Goal: Task Accomplishment & Management: Manage account settings

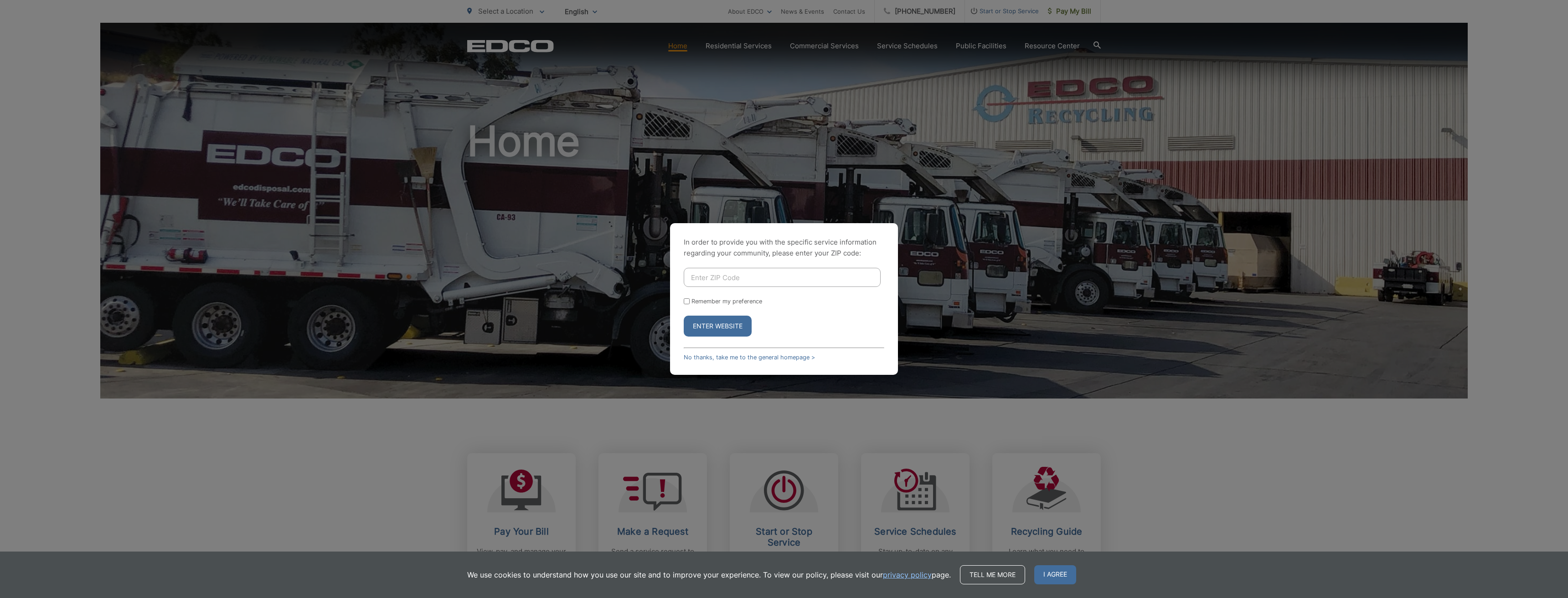
click at [694, 278] on input "Enter ZIP Code" at bounding box center [782, 277] width 197 height 19
type input "92103"
click at [684, 300] on input "Remember my preference" at bounding box center [687, 301] width 6 height 6
checkbox input "true"
click at [722, 327] on button "Enter Website" at bounding box center [718, 326] width 68 height 21
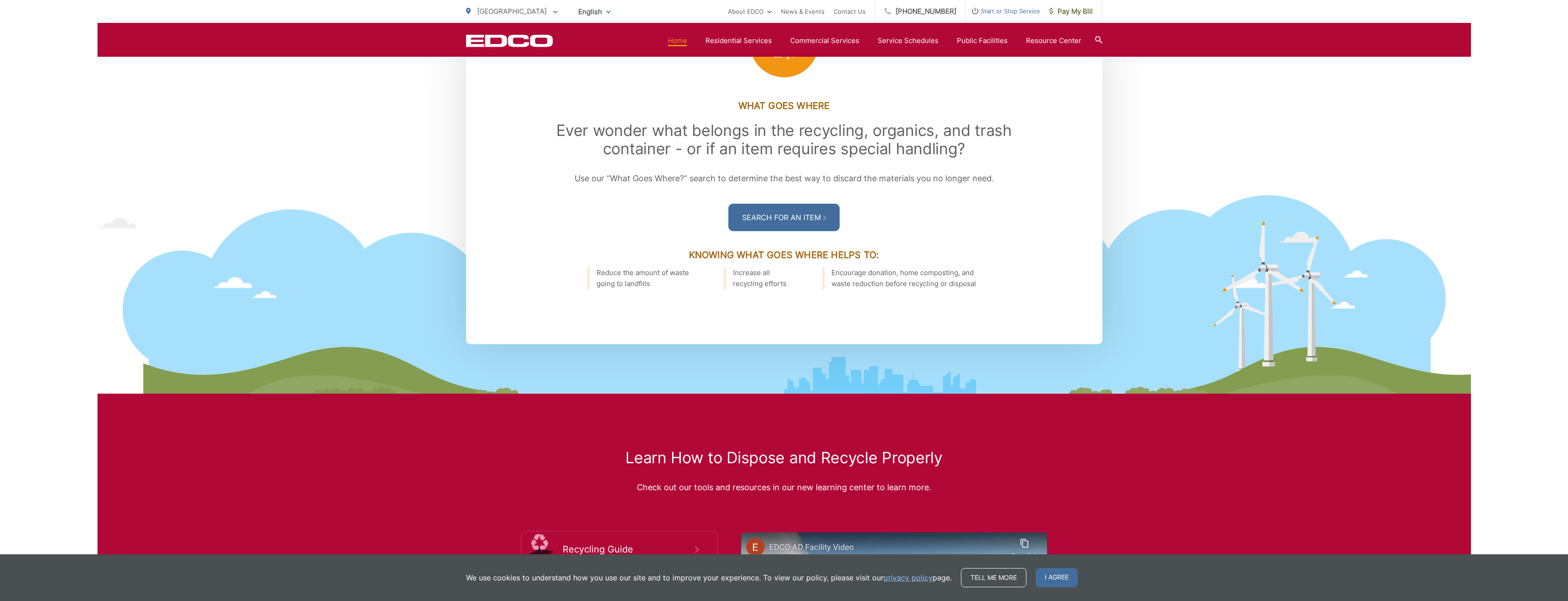
scroll to position [1282, 0]
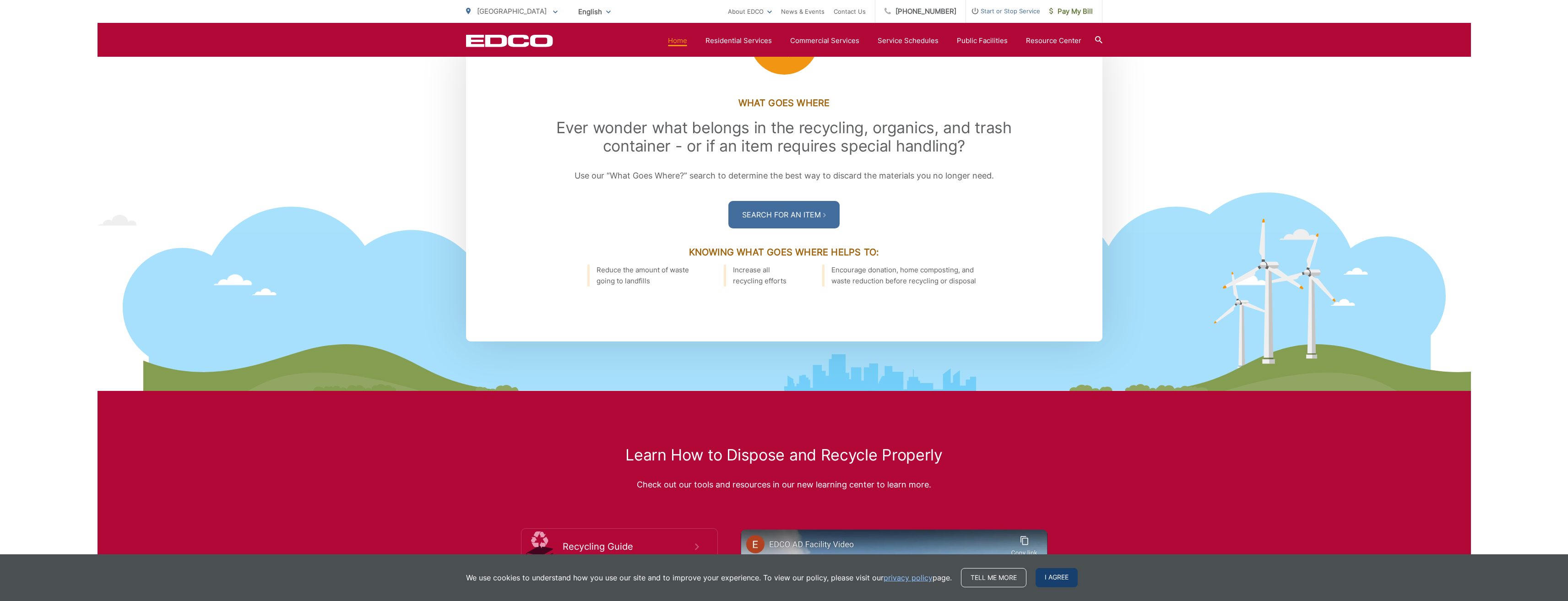
click at [1063, 578] on span "I agree" at bounding box center [1056, 577] width 42 height 19
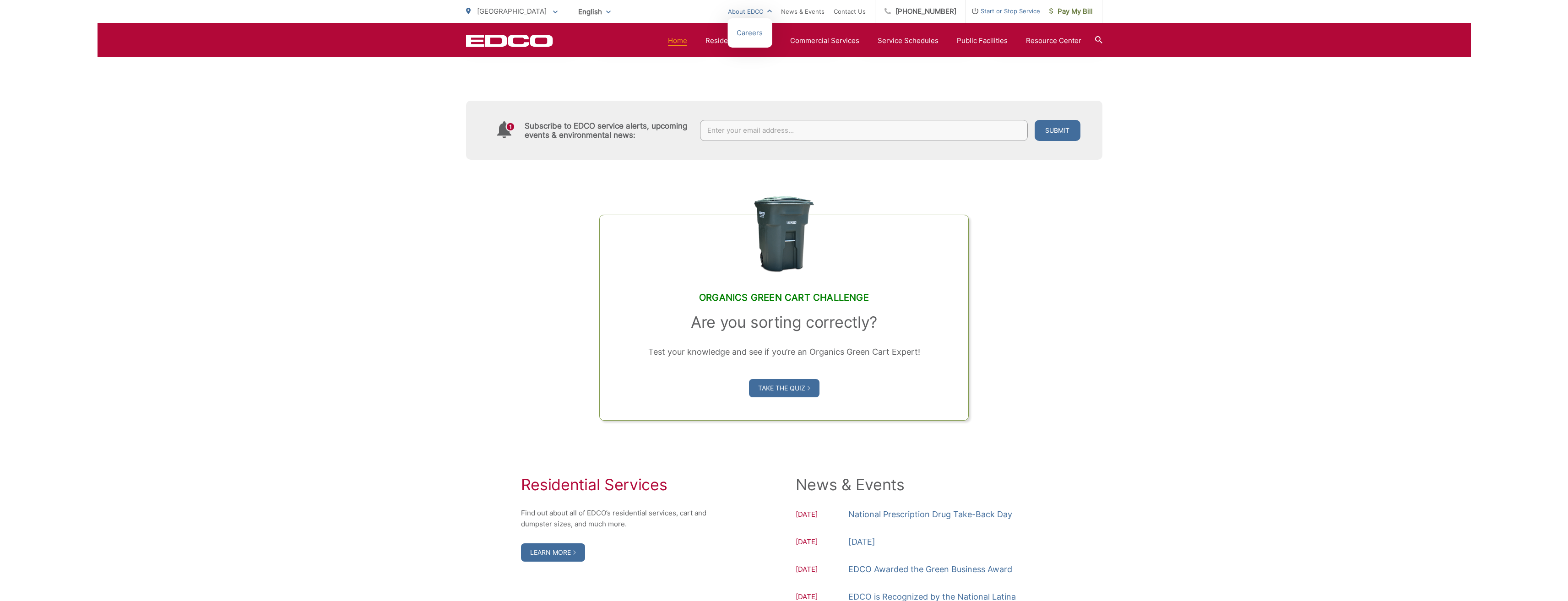
scroll to position [550, 0]
click at [817, 48] on section "Home Residential Services Curbside Pickup Recycling Organic Recycling Trash Hou…" at bounding box center [828, 40] width 550 height 17
click at [1072, 10] on span "Pay My Bill" at bounding box center [1070, 12] width 43 height 11
click at [1102, 43] on div "EDCO Logo Home Residential Services Curbside Pickup Recycling Organic Recycling…" at bounding box center [784, 39] width 1374 height 34
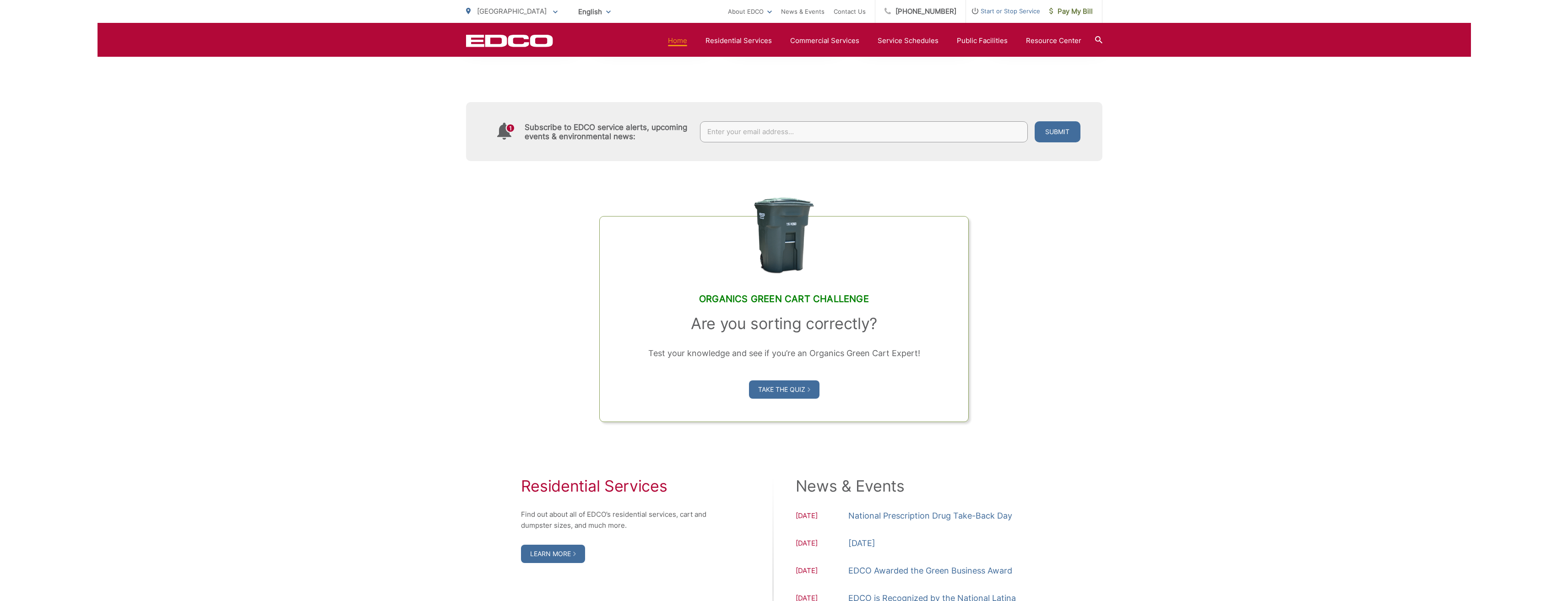
click at [1095, 39] on icon at bounding box center [1099, 40] width 7 height 7
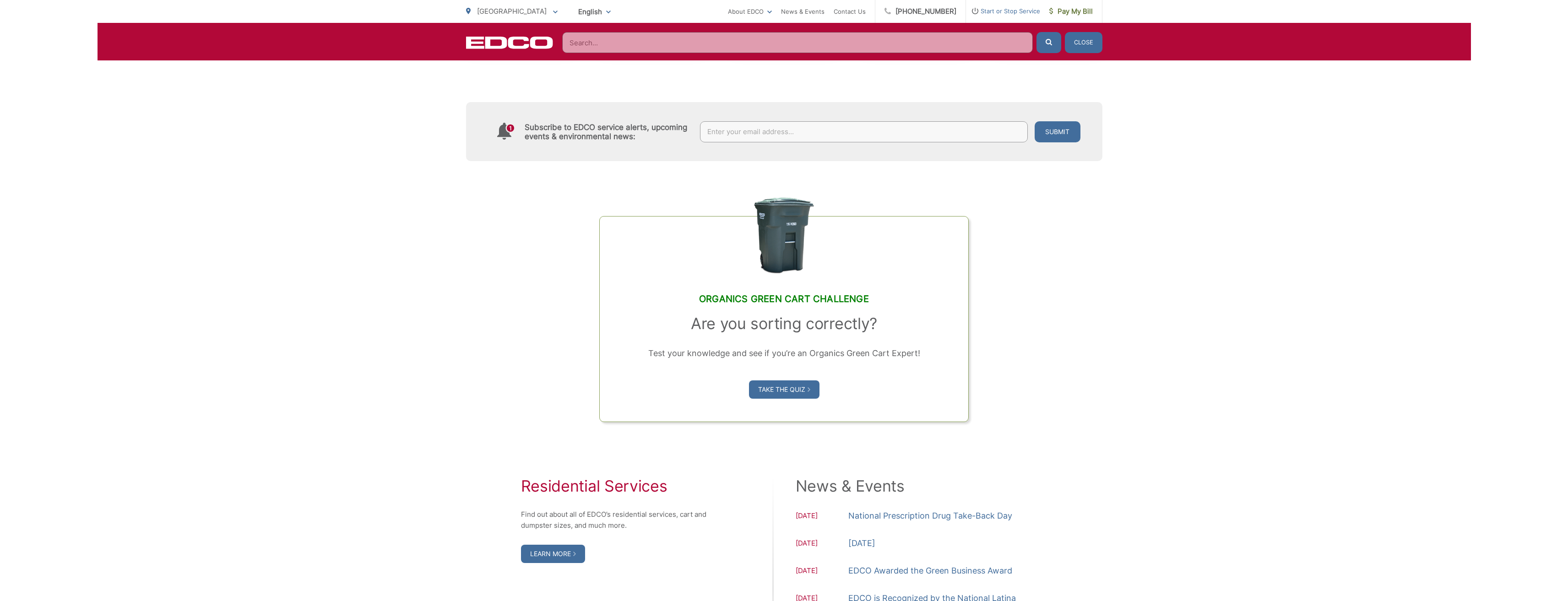
click at [577, 44] on input "Search" at bounding box center [798, 42] width 471 height 21
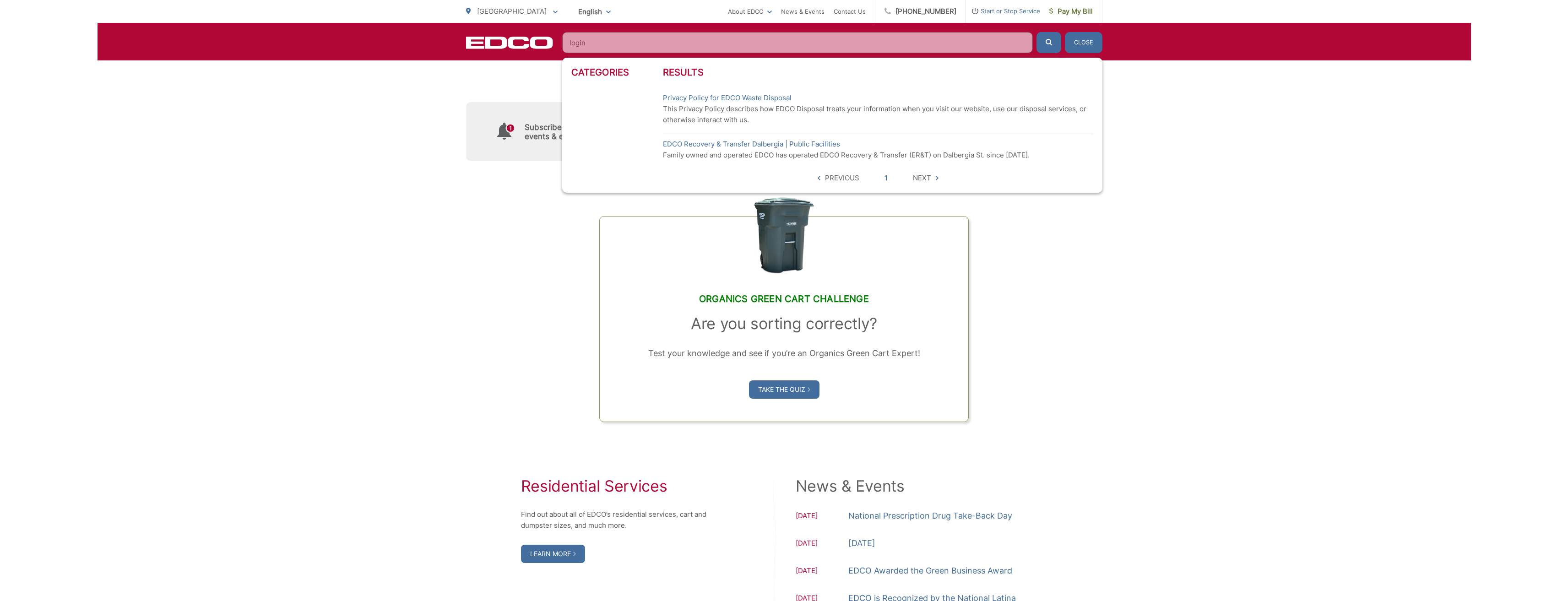
type input "login"
drag, startPoint x: 1183, startPoint y: 51, endPoint x: 1177, endPoint y: 52, distance: 6.1
click at [1182, 51] on div "EDCO Logo Home Residential Services Curbside Pickup Recycling Organic Recycling…" at bounding box center [784, 41] width 1374 height 37
click at [1092, 45] on button "Close" at bounding box center [1083, 42] width 37 height 21
